Goal: Check status: Check status

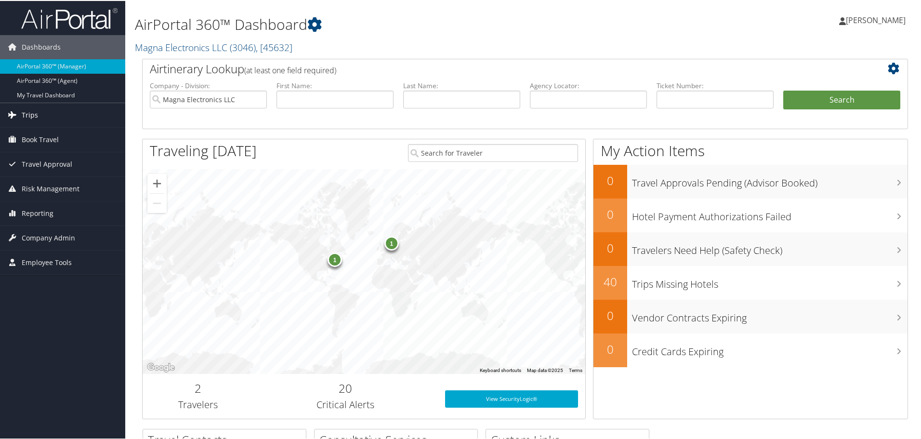
click at [27, 110] on span "Trips" at bounding box center [30, 114] width 16 height 24
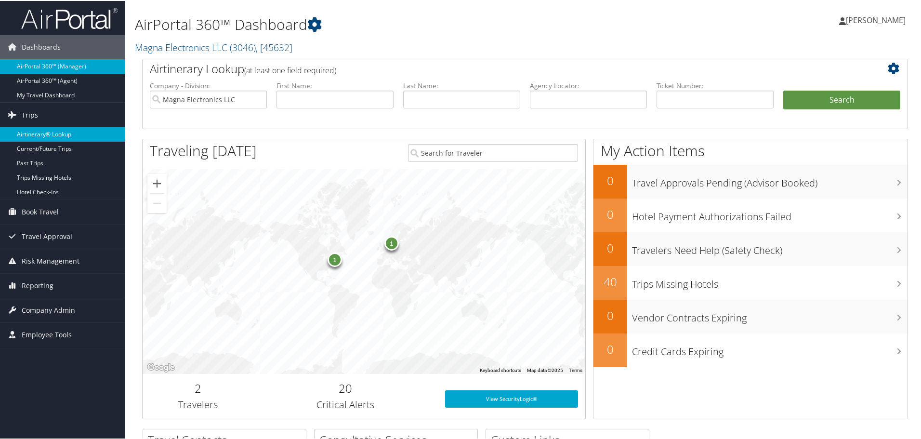
click at [55, 129] on link "Airtinerary® Lookup" at bounding box center [62, 133] width 125 height 14
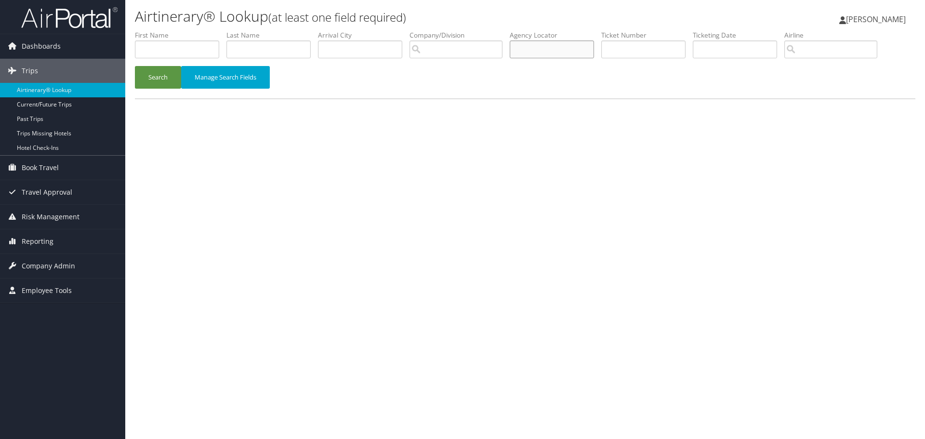
click at [579, 48] on input "text" at bounding box center [552, 49] width 84 height 18
type input "3xzlzb"
click at [157, 79] on button "Search" at bounding box center [158, 77] width 46 height 23
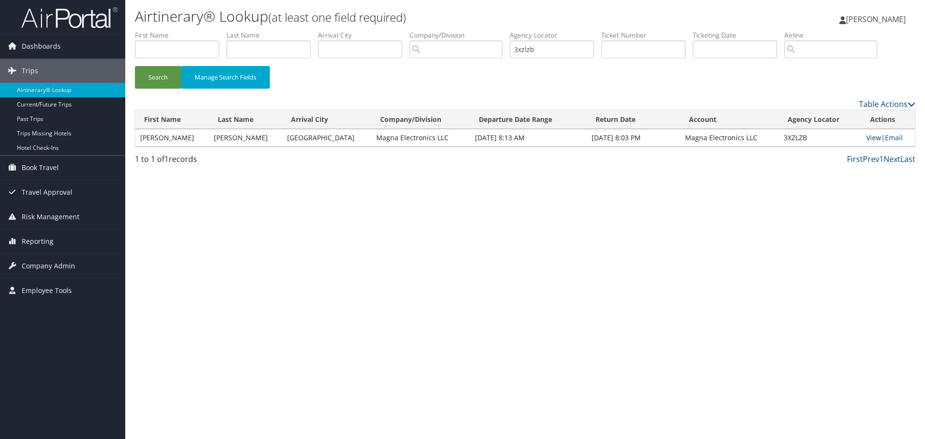
click at [871, 138] on link "View" at bounding box center [874, 137] width 15 height 9
click at [38, 268] on span "Company Admin" at bounding box center [48, 266] width 53 height 24
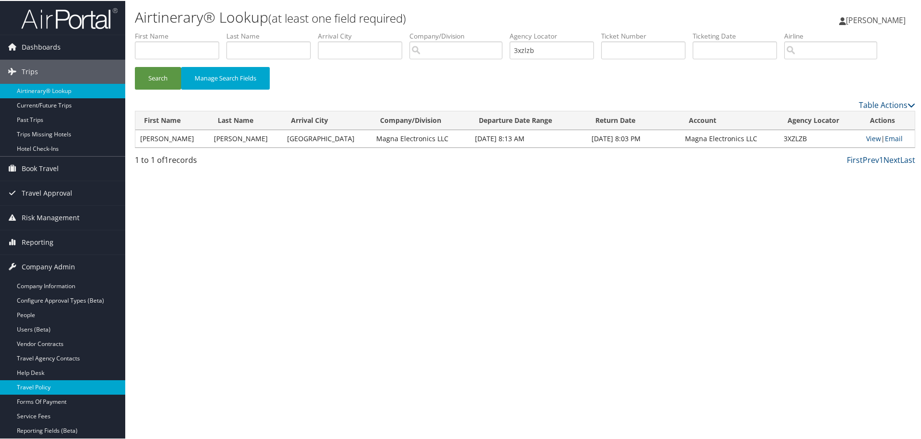
click at [40, 387] on link "Travel Policy" at bounding box center [62, 386] width 125 height 14
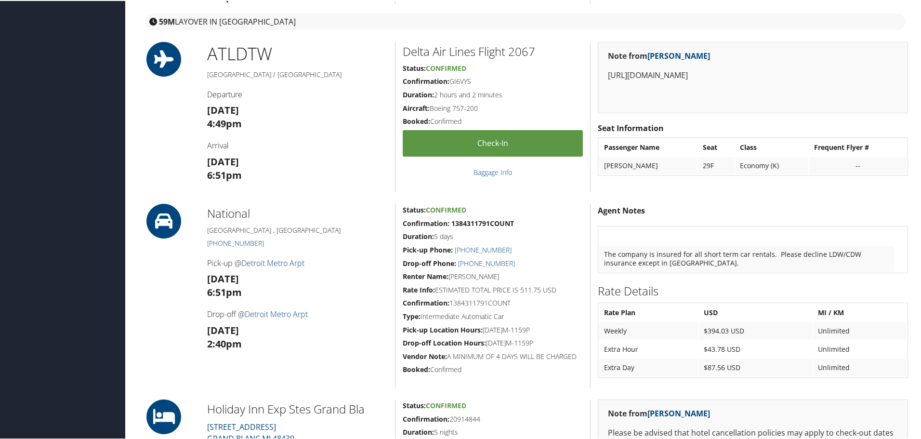
scroll to position [530, 0]
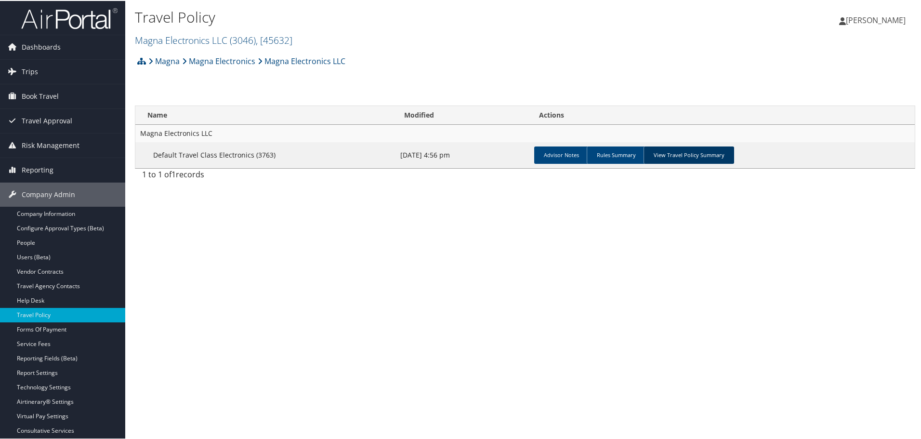
click at [694, 147] on link "View Travel Policy Summary" at bounding box center [689, 154] width 91 height 17
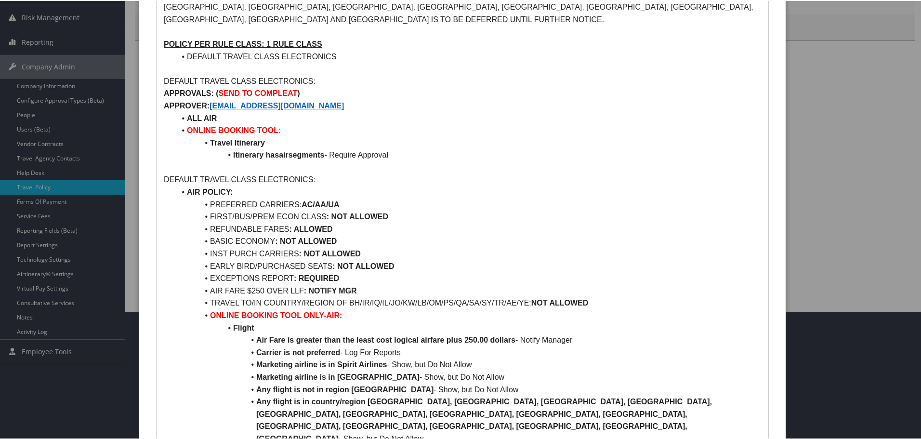
scroll to position [145, 0]
